Goal: Task Accomplishment & Management: Manage account settings

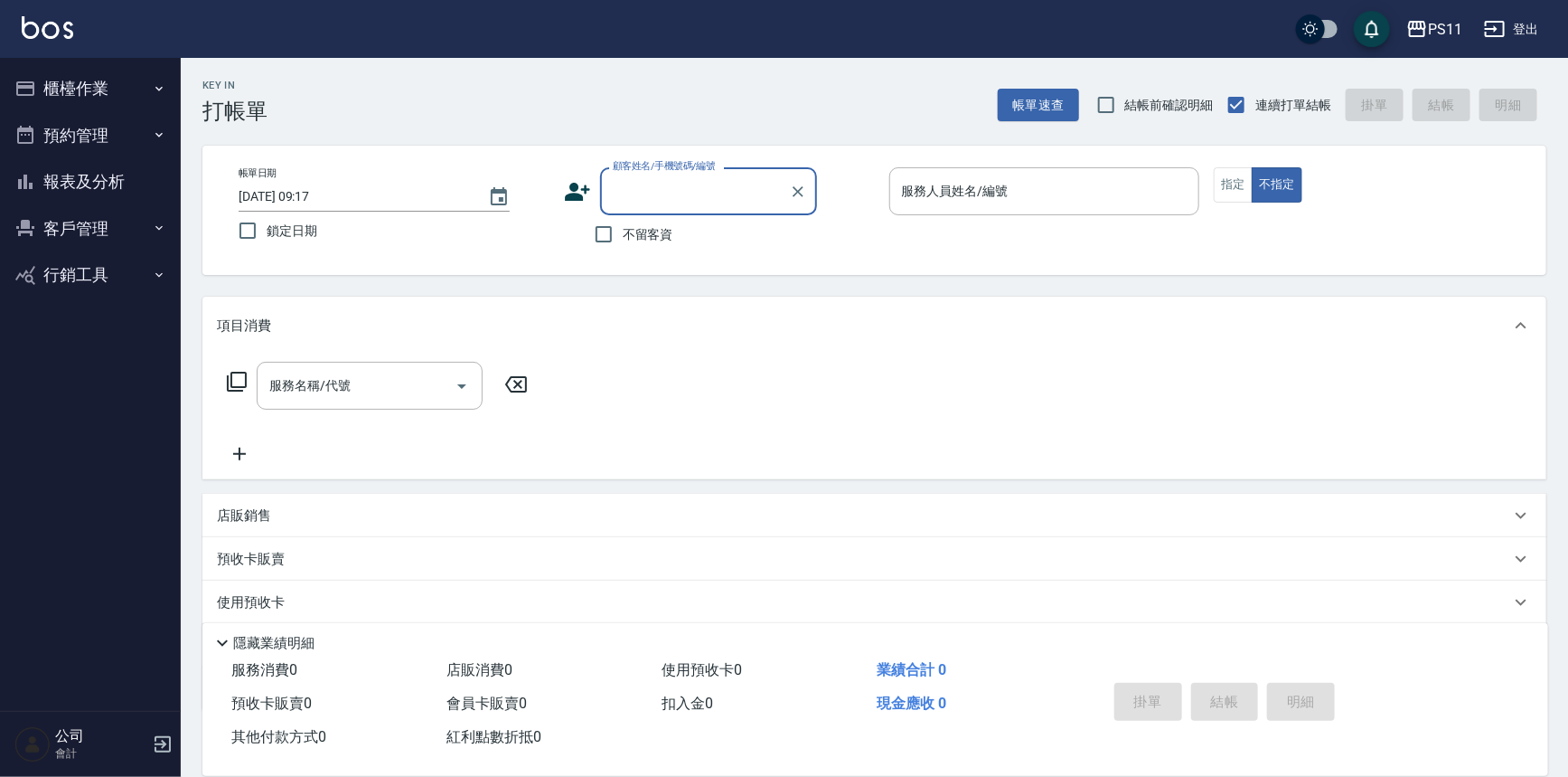
click at [90, 91] on button "櫃檯作業" at bounding box center [90, 88] width 166 height 47
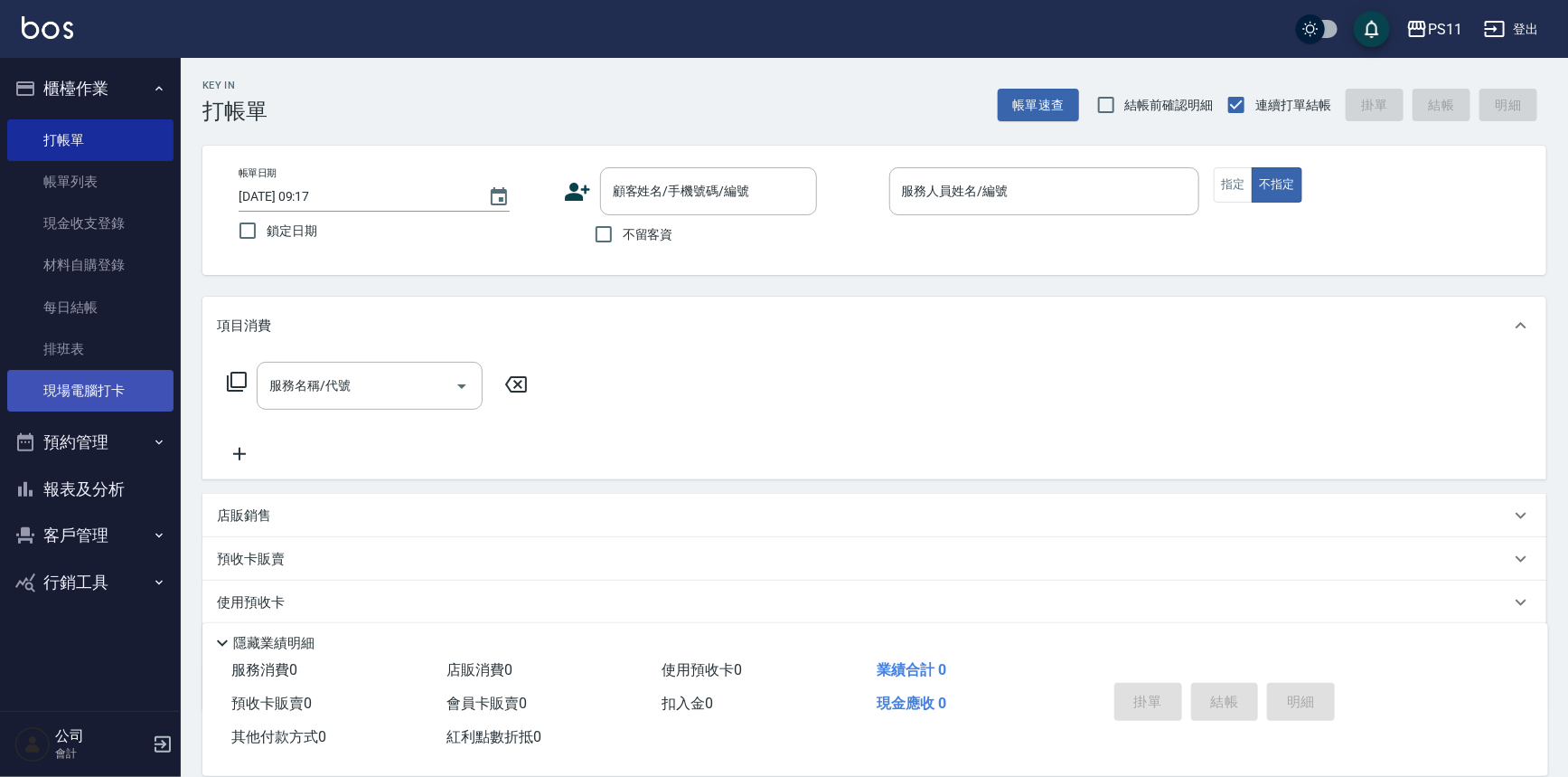
click at [127, 396] on link "現場電腦打卡" at bounding box center [90, 390] width 166 height 42
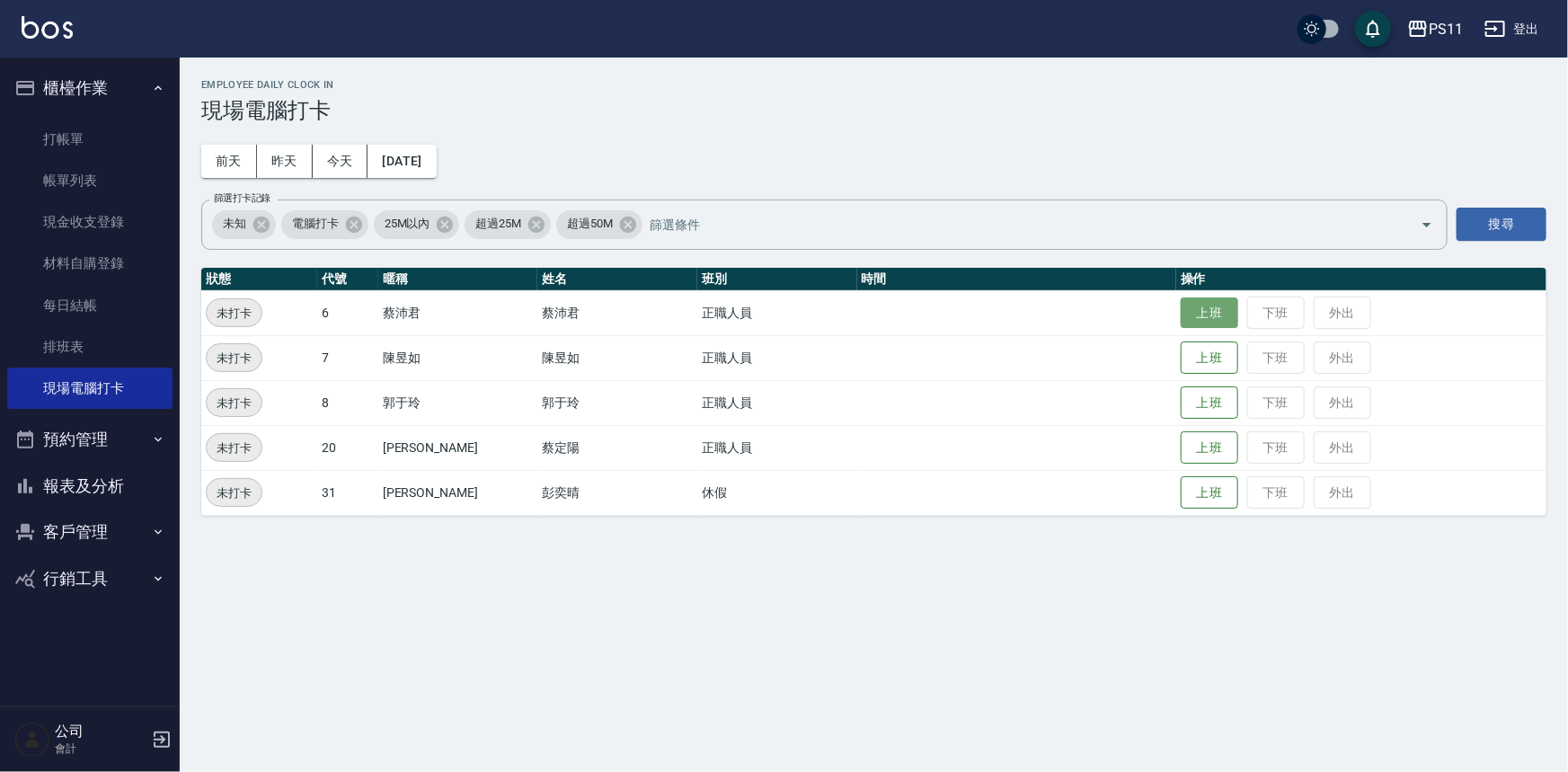
click at [1181, 322] on button "上班" at bounding box center [1210, 313] width 57 height 31
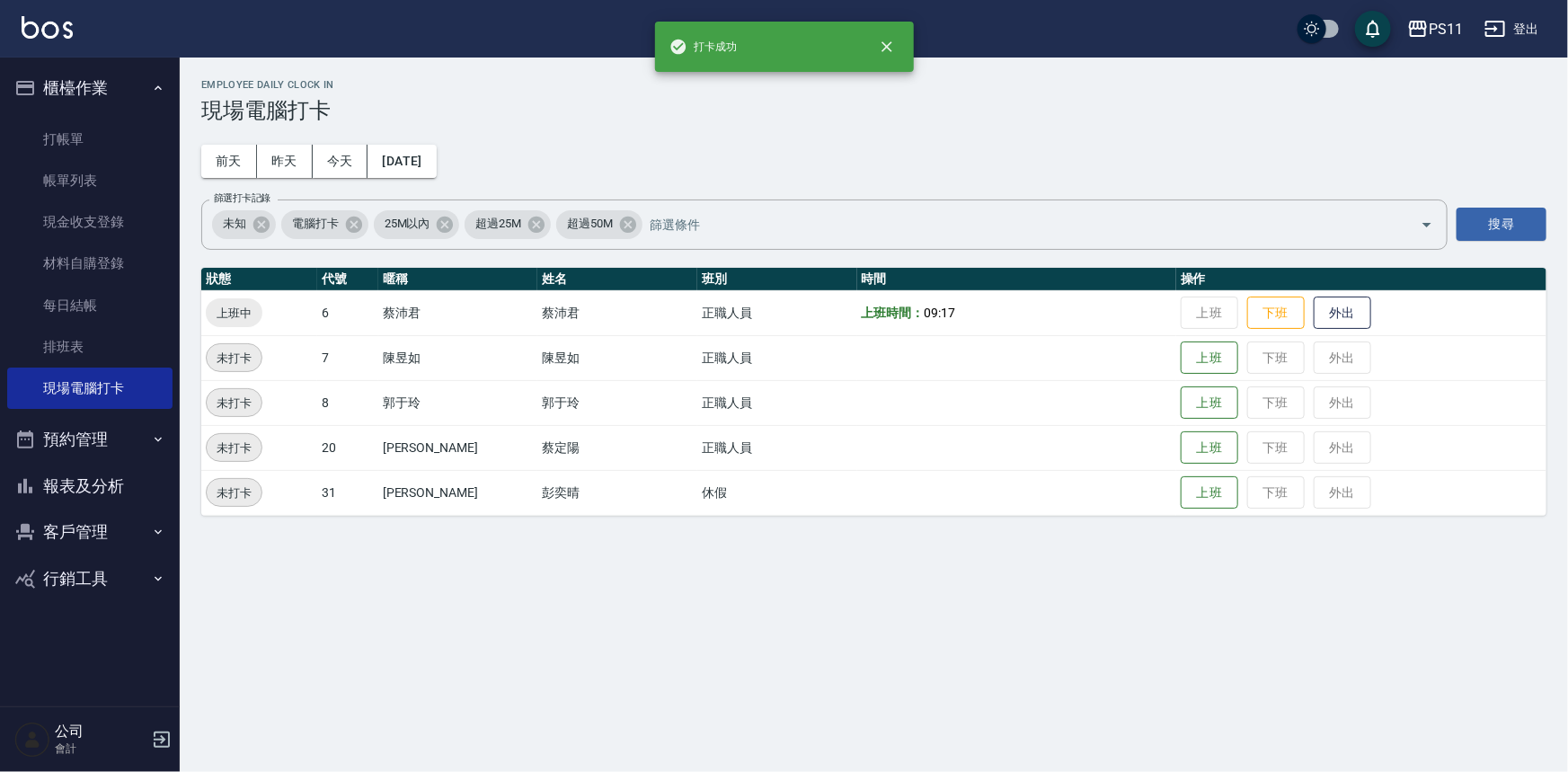
click at [96, 494] on button "報表及分析" at bounding box center [90, 485] width 166 height 47
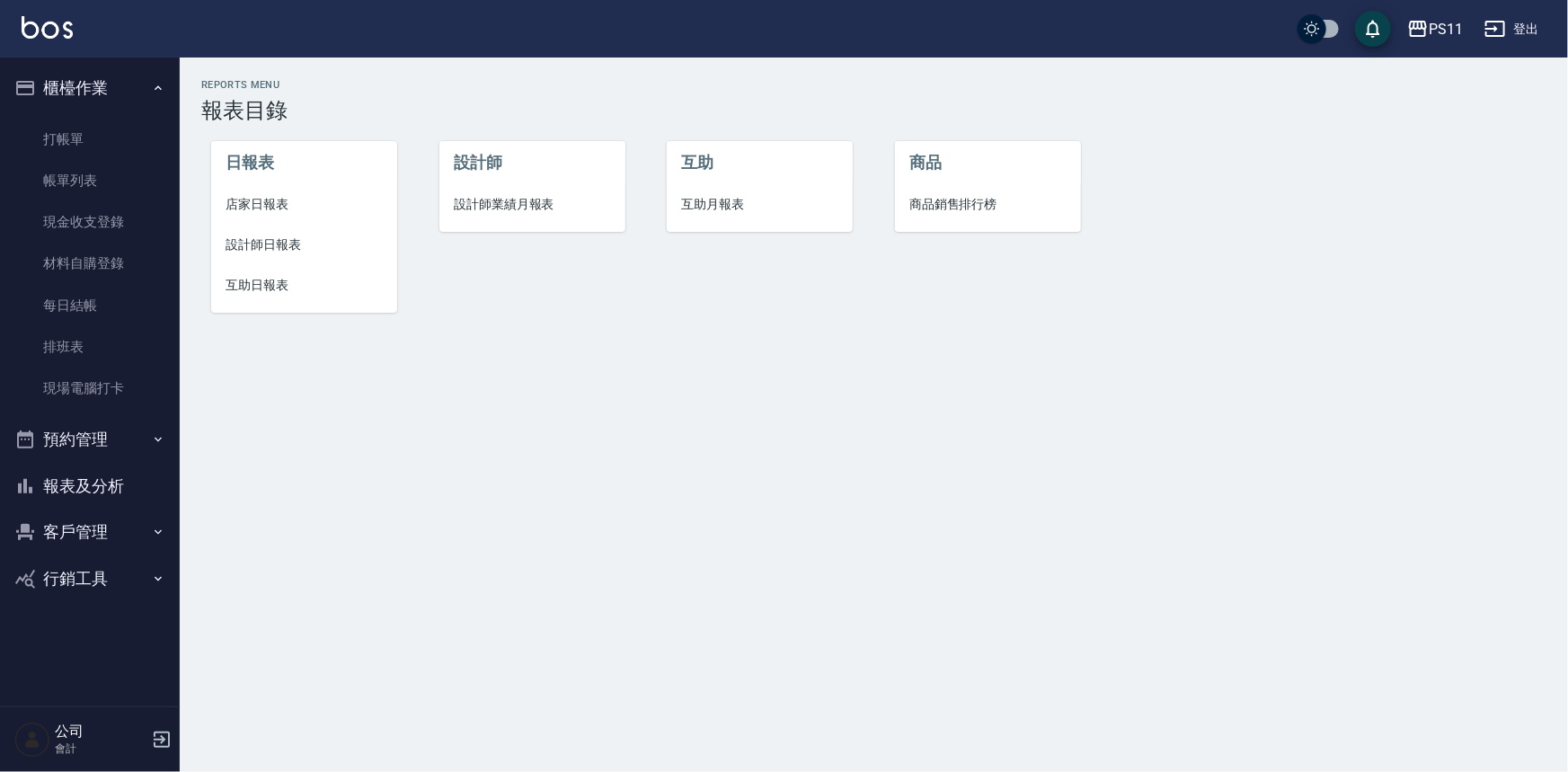
click at [275, 247] on span "設計師日報表" at bounding box center [304, 245] width 157 height 18
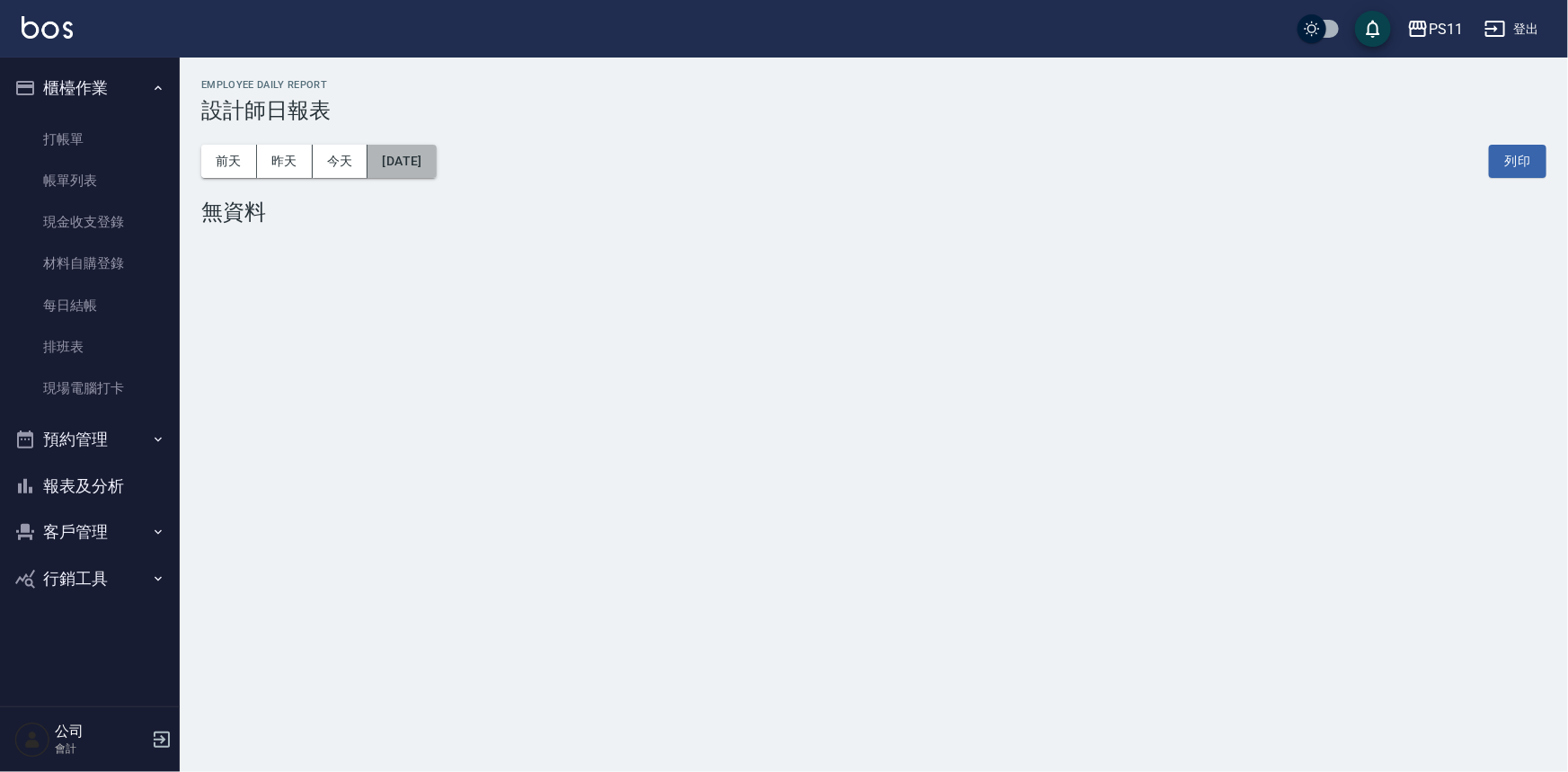
click at [414, 157] on button "[DATE]" at bounding box center [401, 161] width 68 height 33
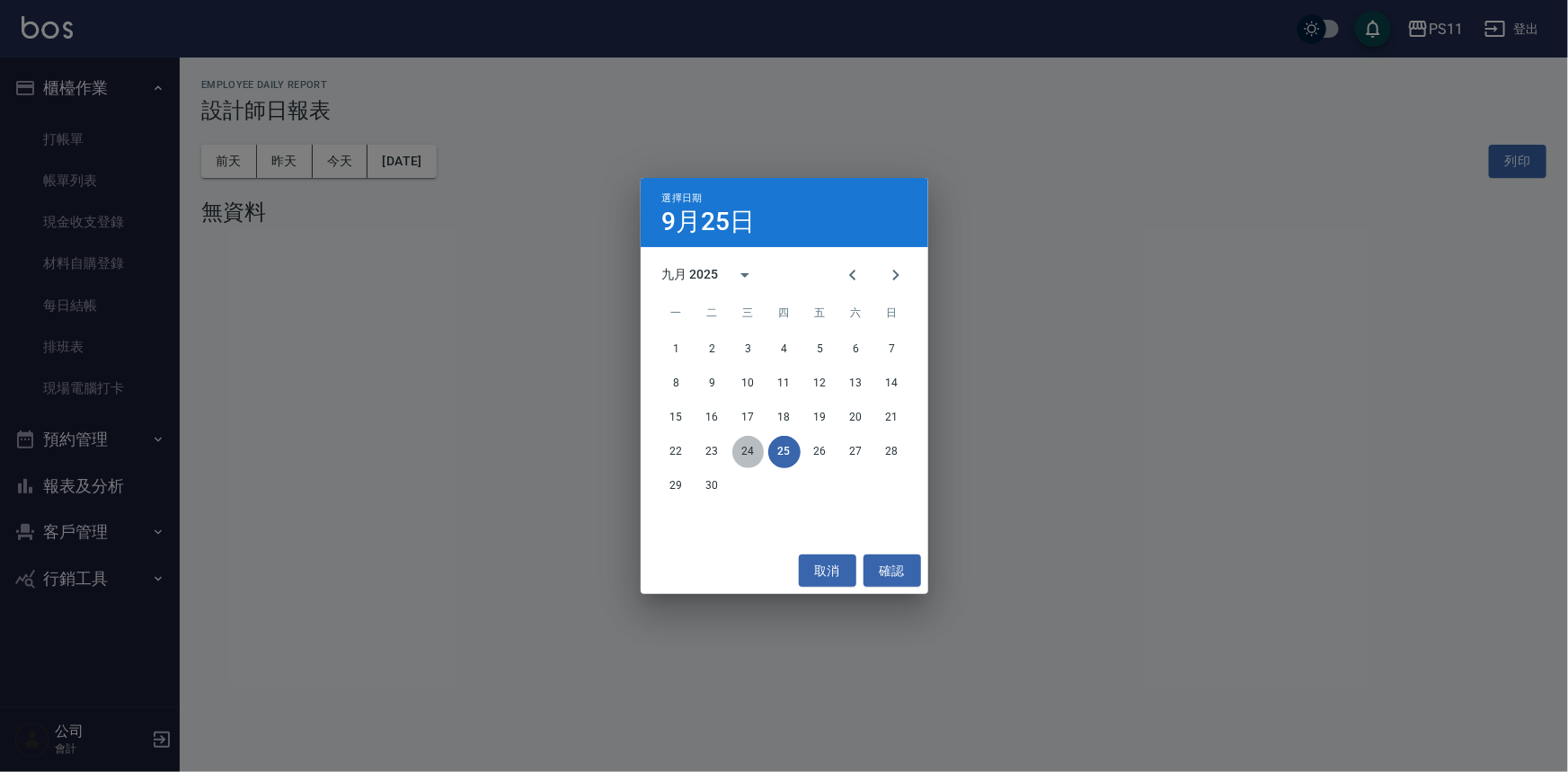
click at [759, 452] on button "24" at bounding box center [748, 451] width 32 height 32
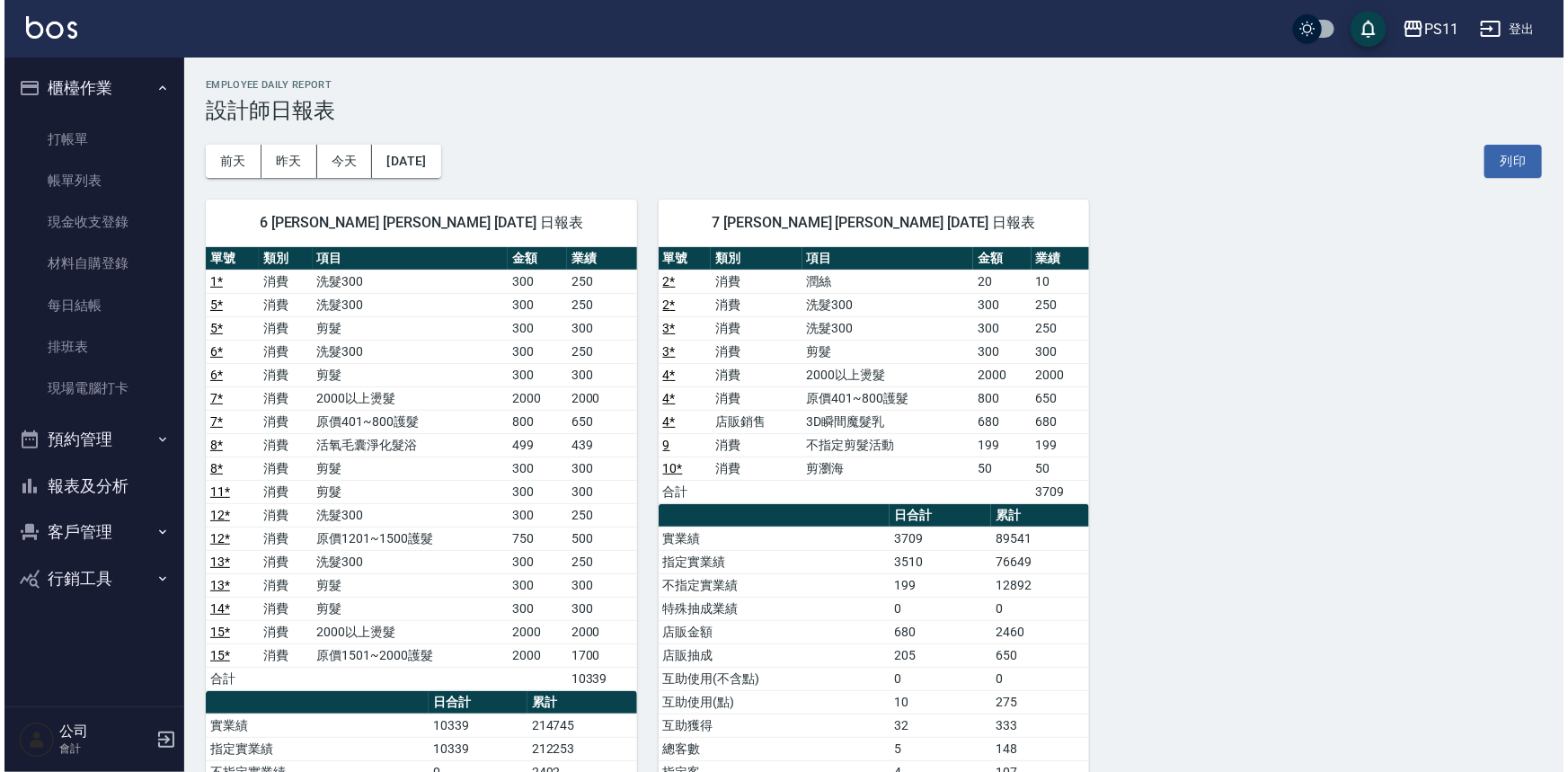
scroll to position [80, 0]
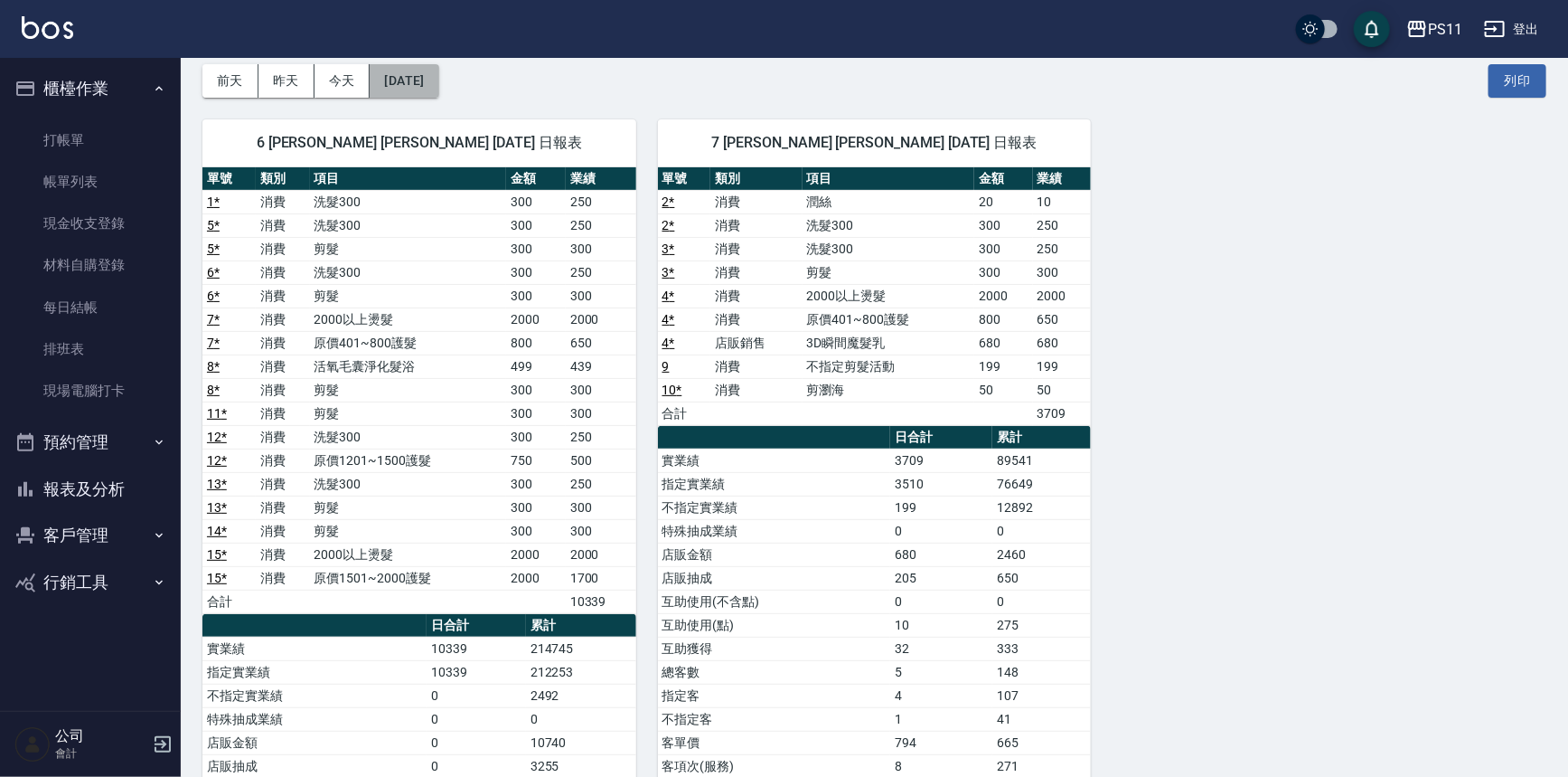
click at [438, 77] on button "[DATE]" at bounding box center [404, 81] width 69 height 33
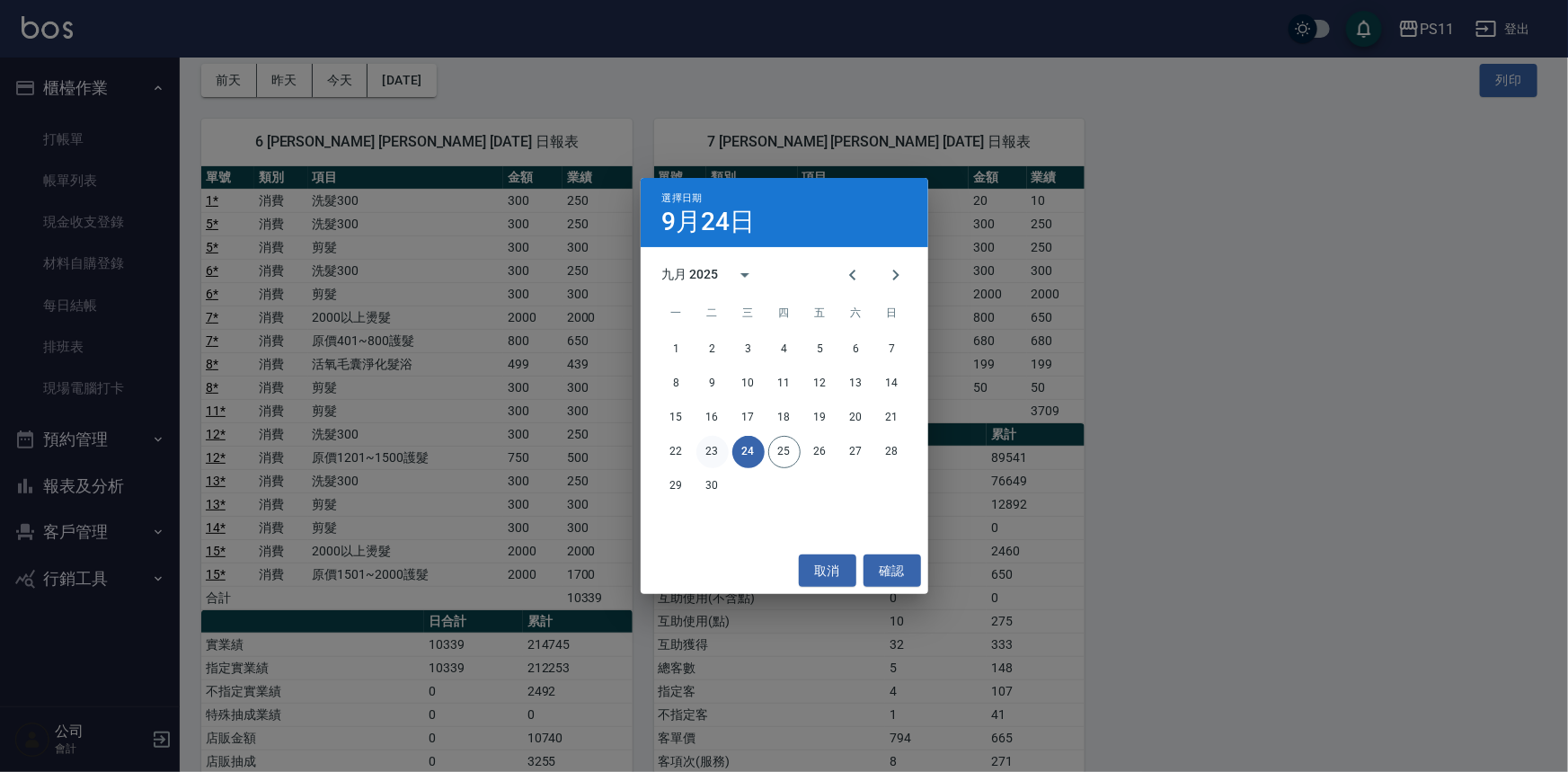
click at [717, 451] on button "23" at bounding box center [712, 451] width 32 height 32
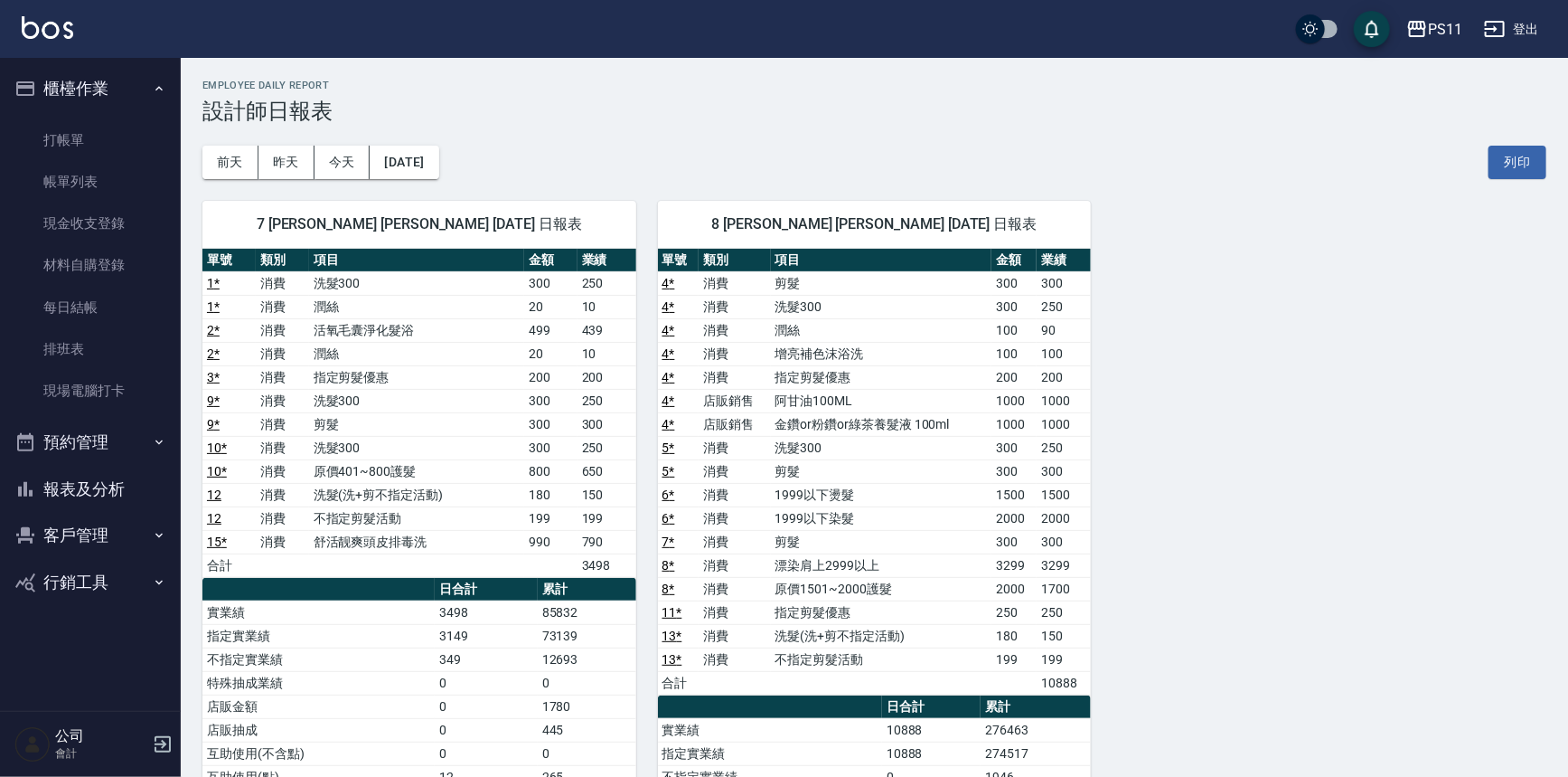
click at [471, 163] on div "[DATE] [DATE] [DATE] [DATE] 列印" at bounding box center [874, 162] width 1344 height 77
click at [438, 167] on button "[DATE]" at bounding box center [404, 162] width 69 height 33
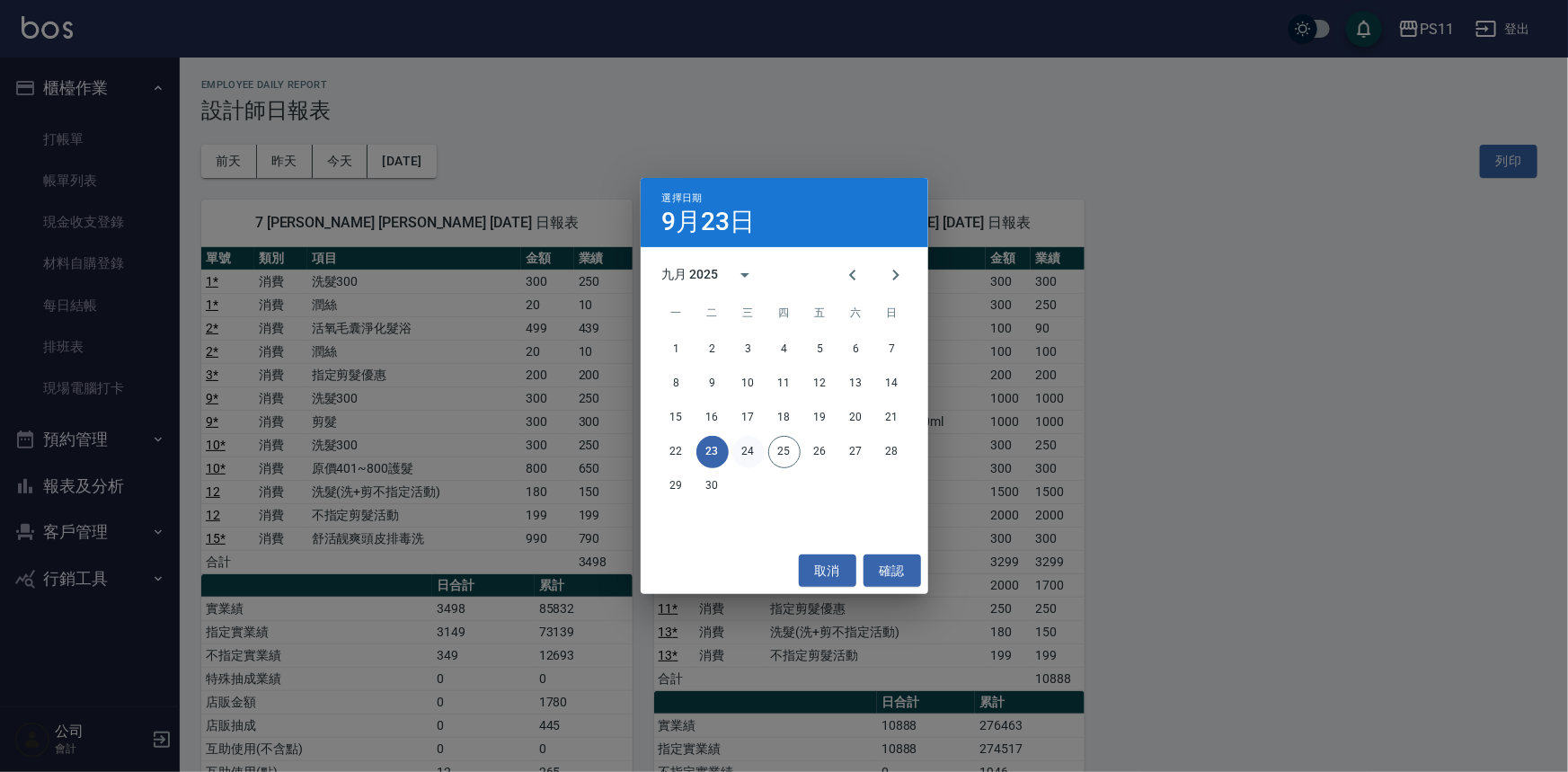
click at [745, 447] on button "24" at bounding box center [748, 451] width 32 height 32
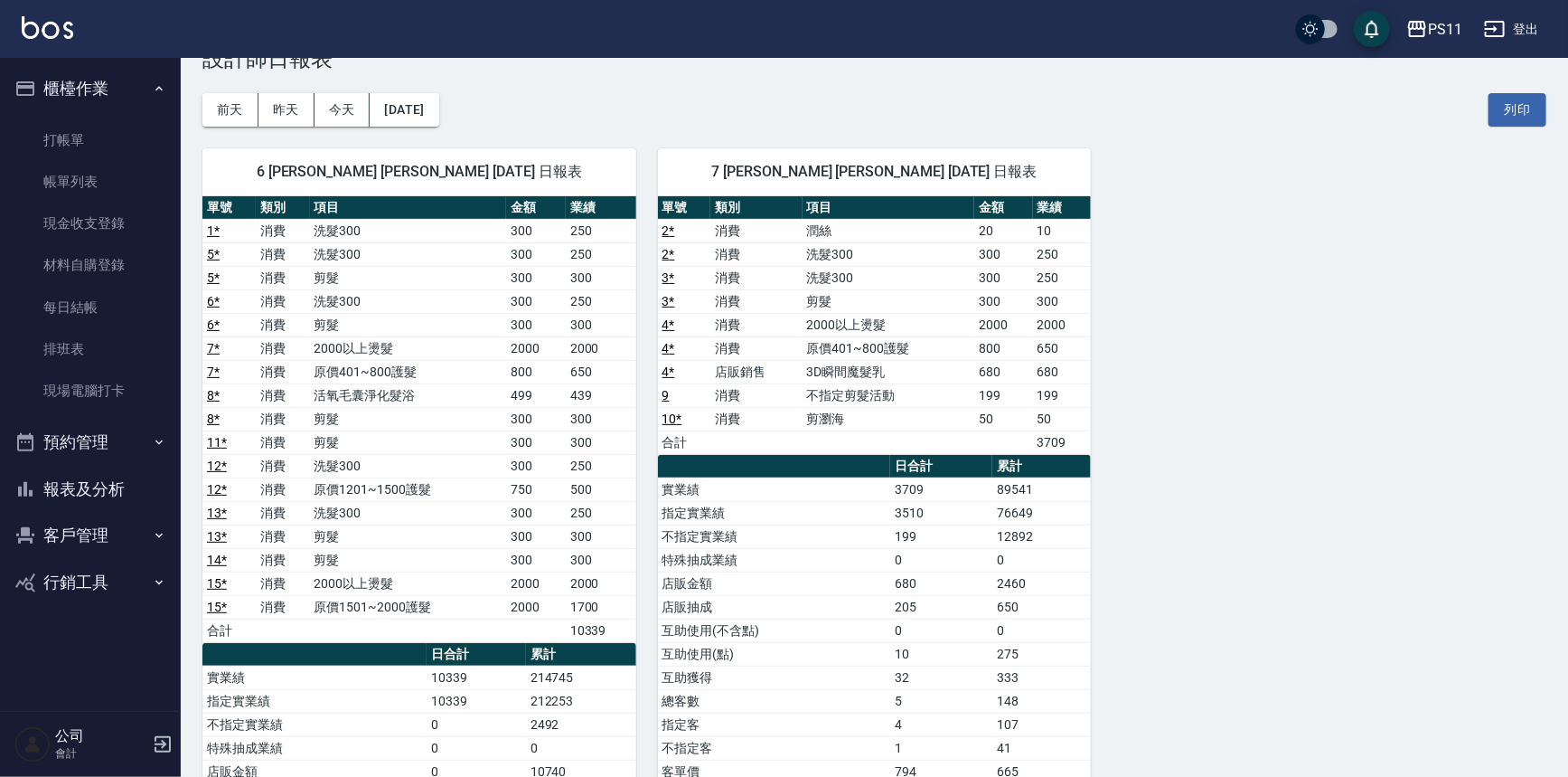
scroll to position [81, 0]
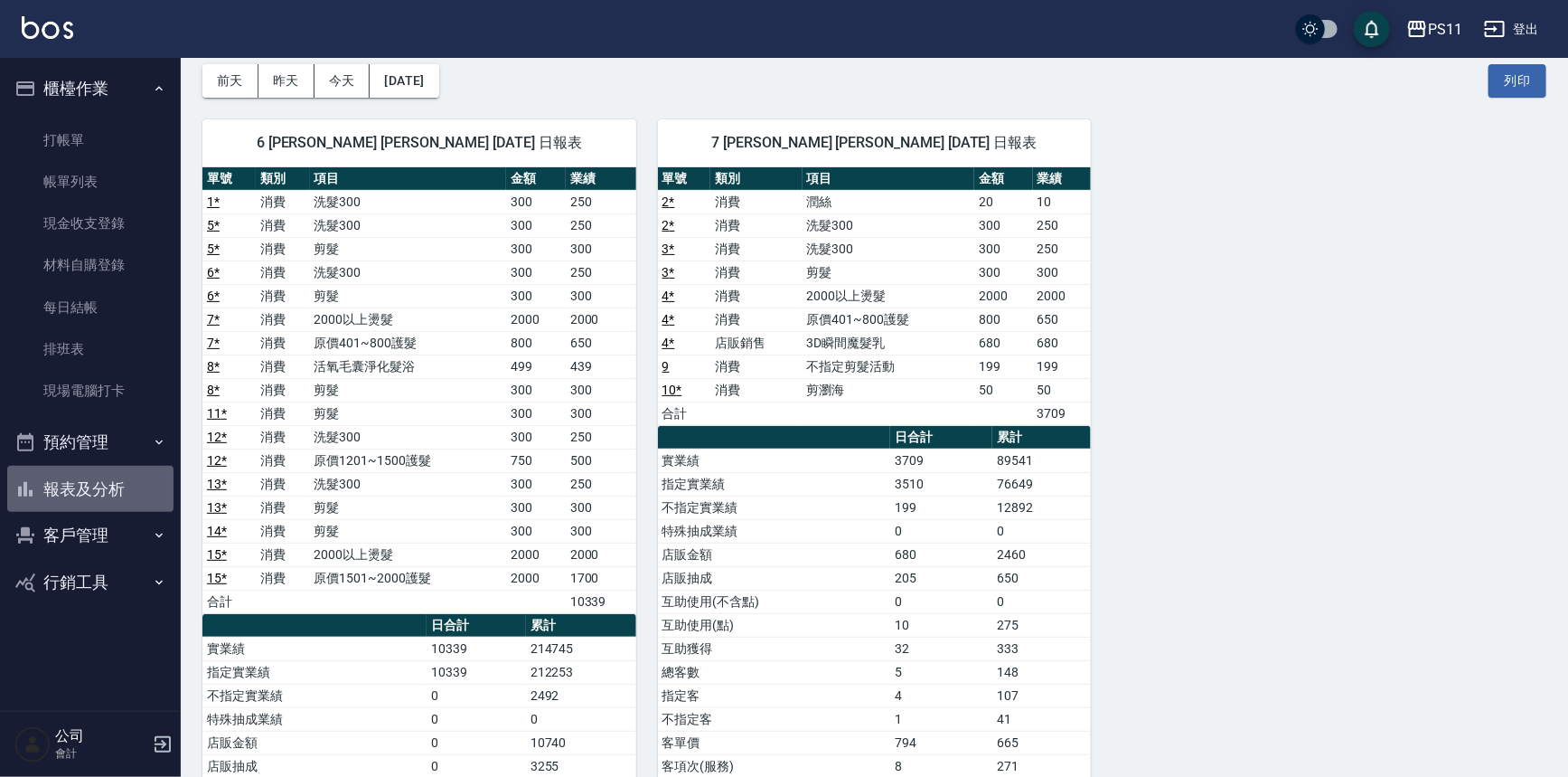
click at [112, 483] on button "報表及分析" at bounding box center [90, 489] width 166 height 47
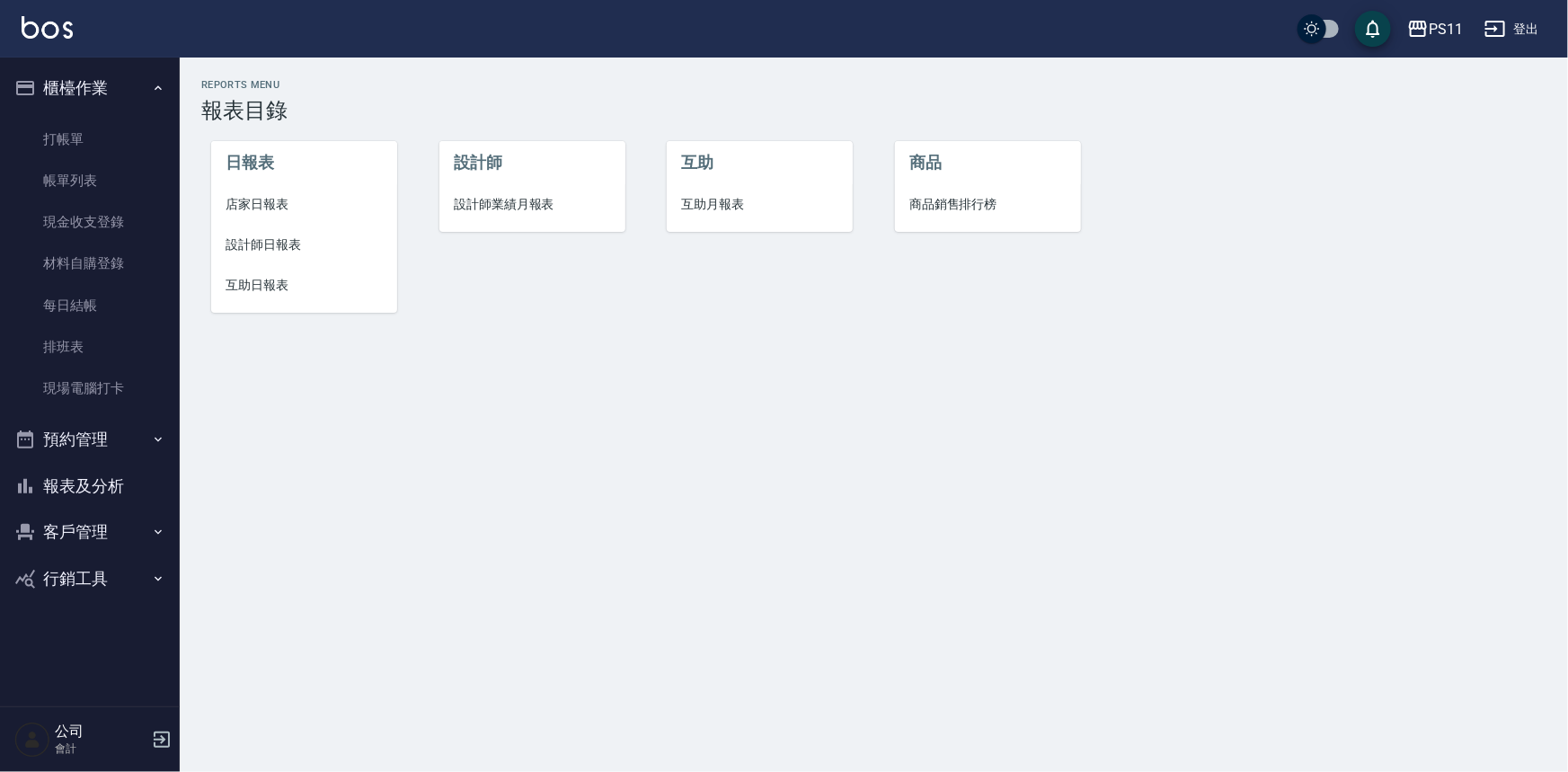
click at [220, 250] on li "設計師日報表" at bounding box center [303, 245] width 186 height 41
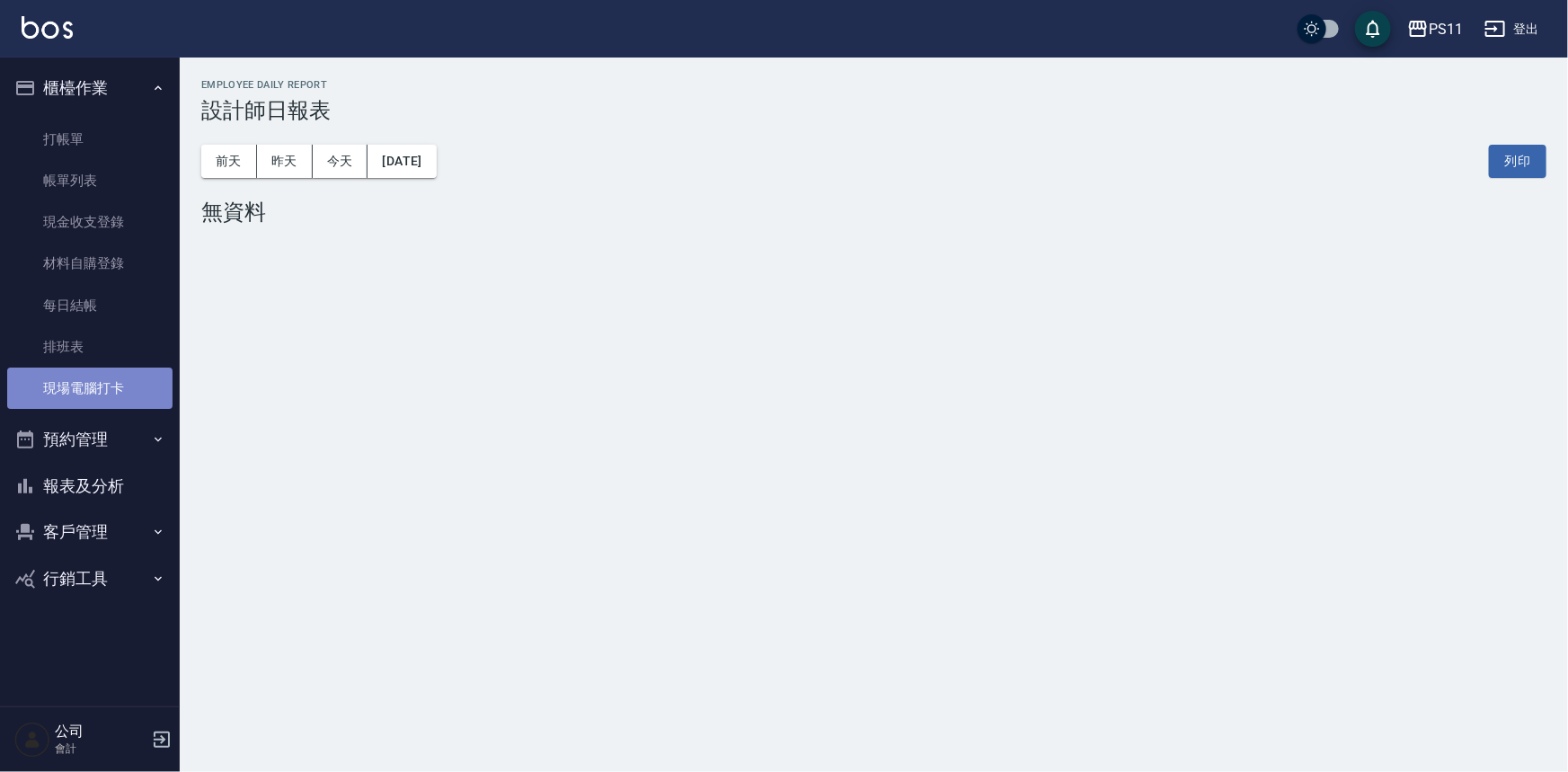
click at [98, 390] on link "現場電腦打卡" at bounding box center [90, 387] width 166 height 42
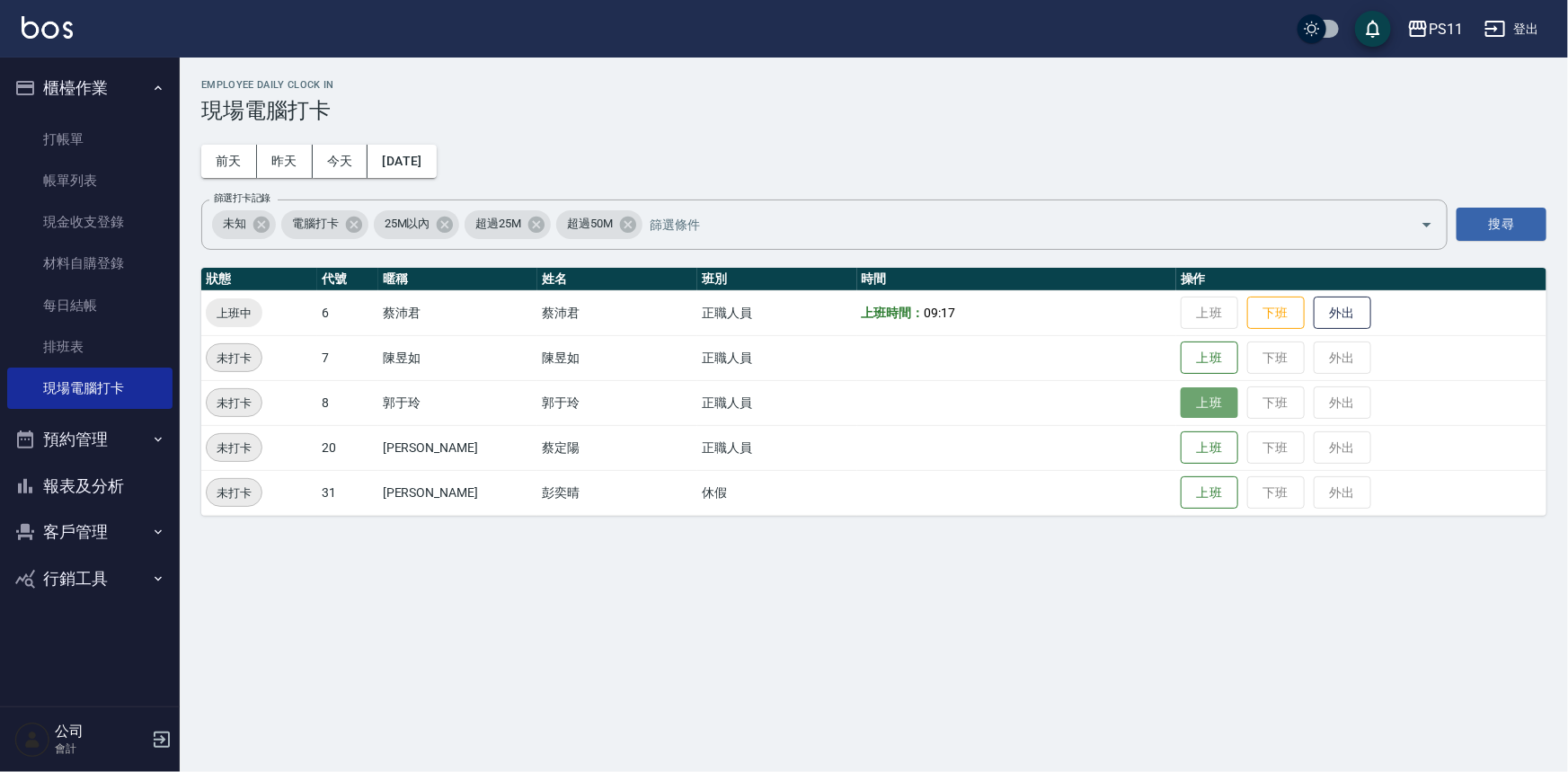
click at [1201, 404] on button "上班" at bounding box center [1210, 403] width 57 height 31
click at [1214, 440] on button "上班" at bounding box center [1210, 447] width 57 height 31
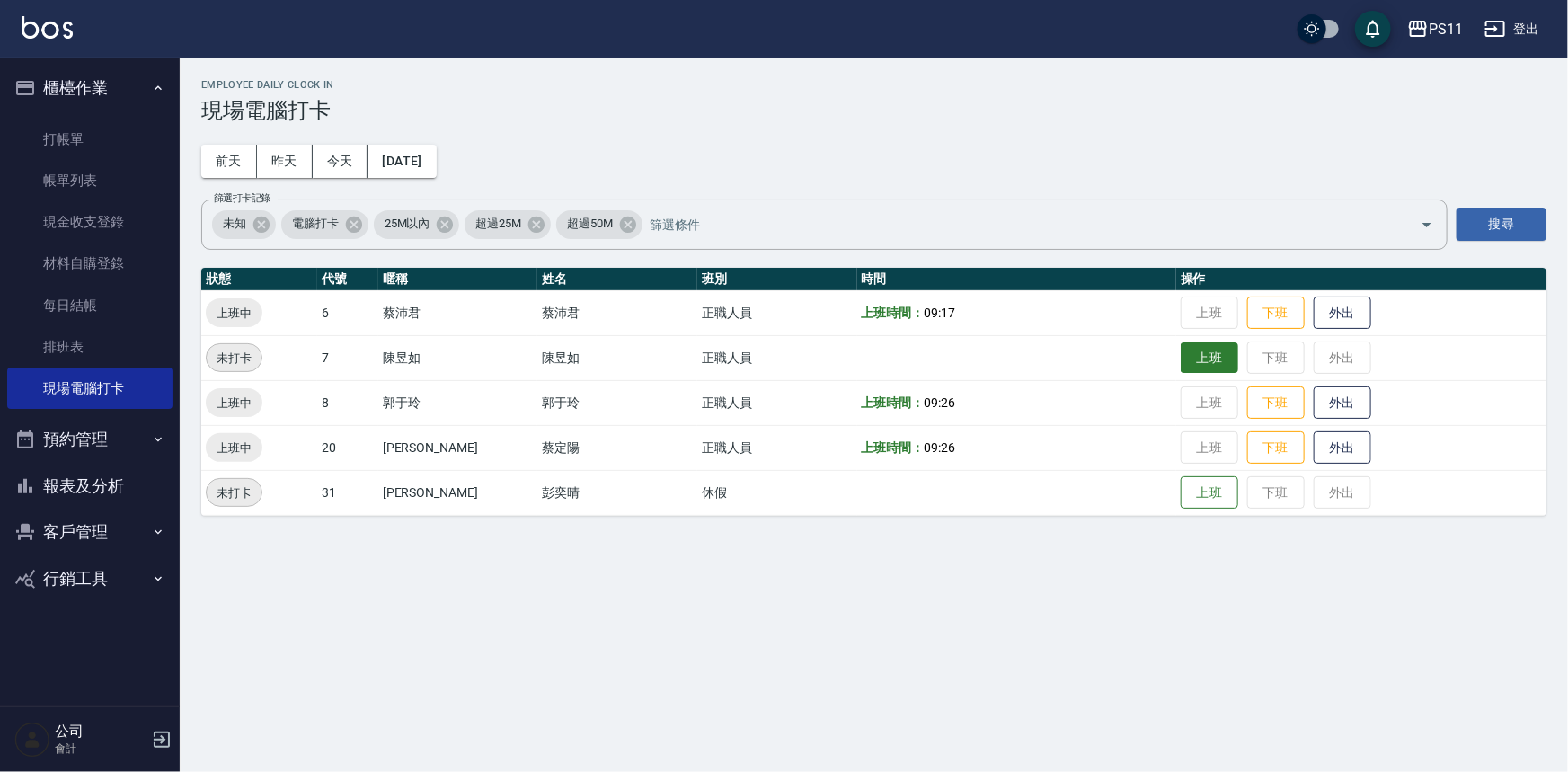
click at [1182, 357] on button "上班" at bounding box center [1210, 358] width 57 height 31
